Goal: Transaction & Acquisition: Purchase product/service

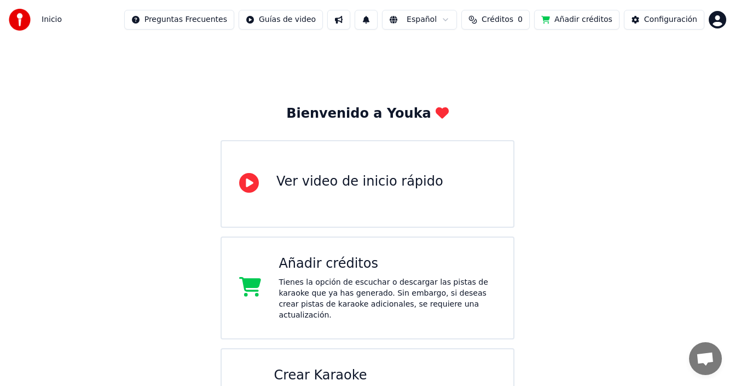
click at [501, 17] on span "Créditos" at bounding box center [498, 19] width 32 height 11
click at [501, 18] on span "Créditos" at bounding box center [498, 19] width 32 height 11
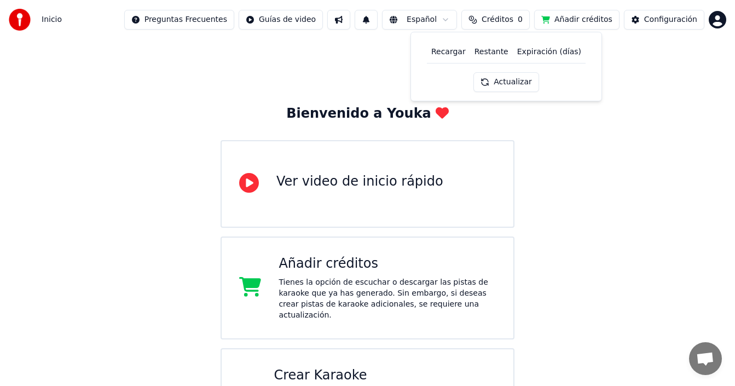
click at [501, 18] on span "Créditos" at bounding box center [498, 19] width 32 height 11
click at [501, 19] on span "Créditos" at bounding box center [498, 19] width 32 height 11
click at [513, 84] on button "Actualizar" at bounding box center [506, 82] width 65 height 20
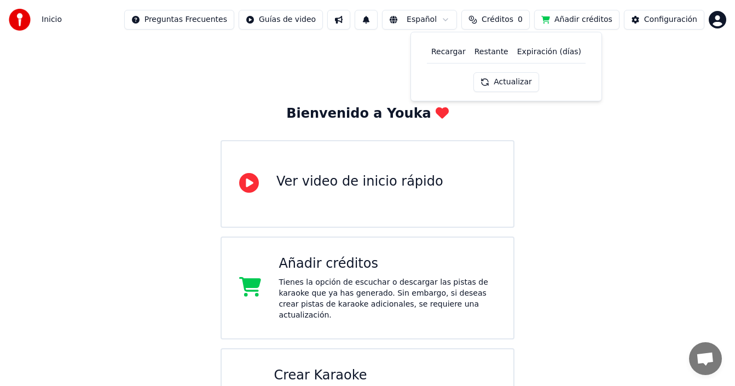
click at [513, 84] on button "Actualizar" at bounding box center [506, 82] width 65 height 20
click at [605, 157] on div "Bienvenido a Youka Ver video de inicio rápido Añadir créditos Tienes la opción …" at bounding box center [367, 245] width 735 height 412
